Goal: Find specific page/section: Find specific page/section

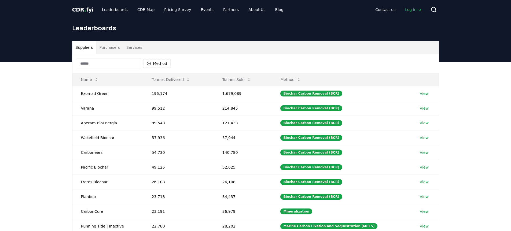
click at [109, 51] on button "Purchasers" at bounding box center [109, 47] width 27 height 13
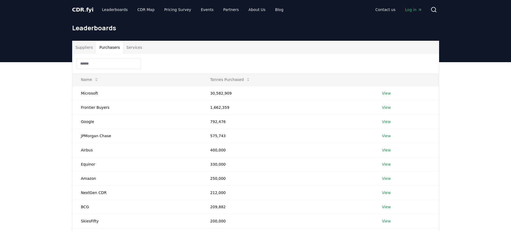
click at [103, 61] on input at bounding box center [109, 63] width 64 height 11
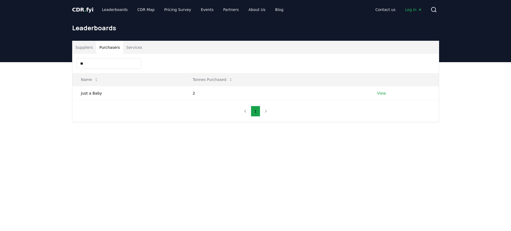
type input "*"
type input "***"
click at [382, 93] on link "View" at bounding box center [381, 93] width 9 height 5
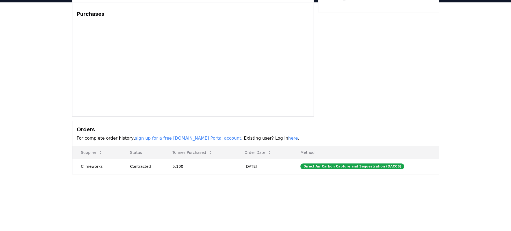
scroll to position [93, 0]
